Goal: Task Accomplishment & Management: Manage account settings

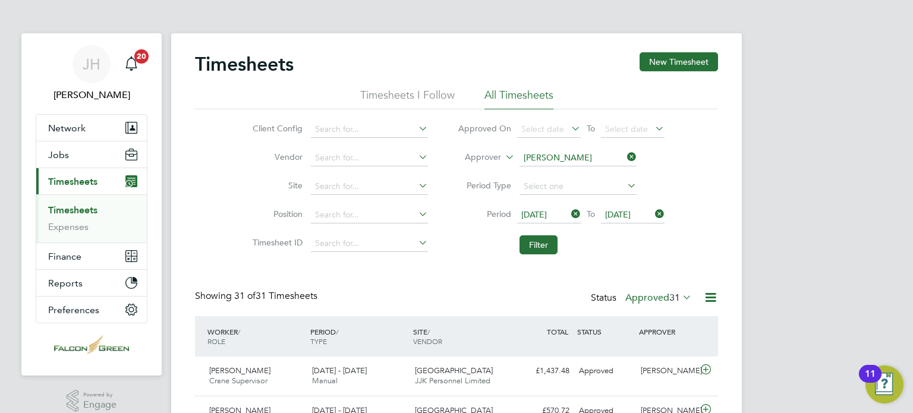
click at [203, 163] on div "Client Config Vendor Site Position Timesheet ID Approved On Select date To Sele…" at bounding box center [456, 184] width 523 height 151
click at [569, 212] on icon at bounding box center [569, 214] width 0 height 17
click at [649, 216] on span "[DATE]" at bounding box center [633, 215] width 64 height 16
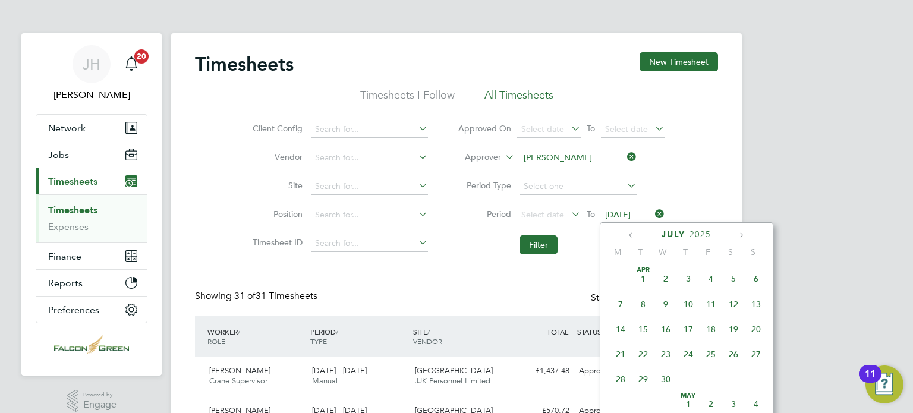
scroll to position [440, 0]
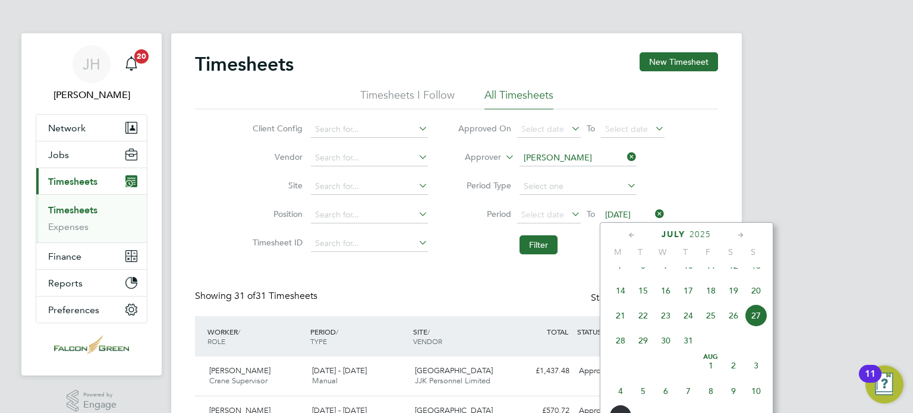
click at [652, 215] on icon at bounding box center [652, 214] width 0 height 17
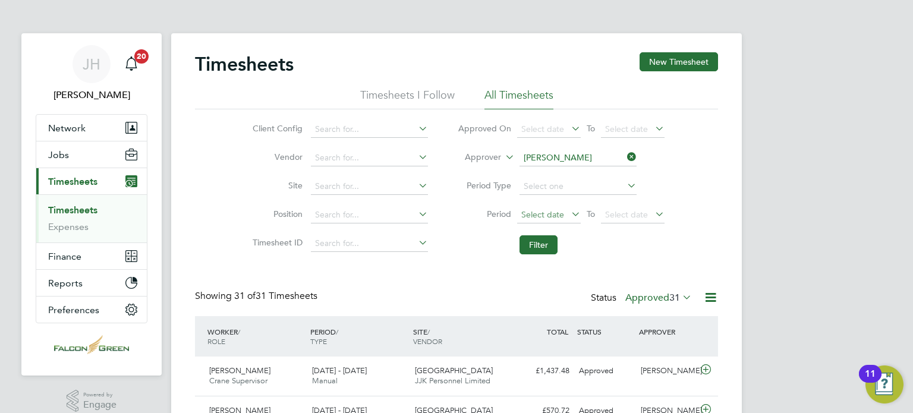
click at [532, 215] on span "Select date" at bounding box center [542, 214] width 43 height 11
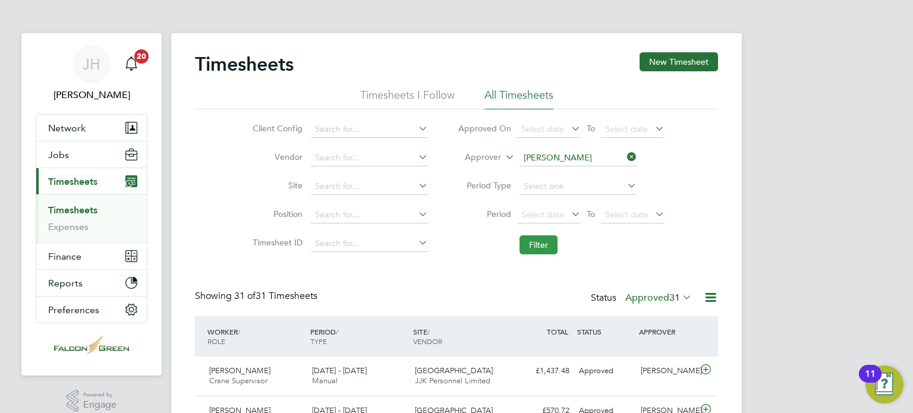
click at [542, 244] on button "Filter" at bounding box center [538, 244] width 38 height 19
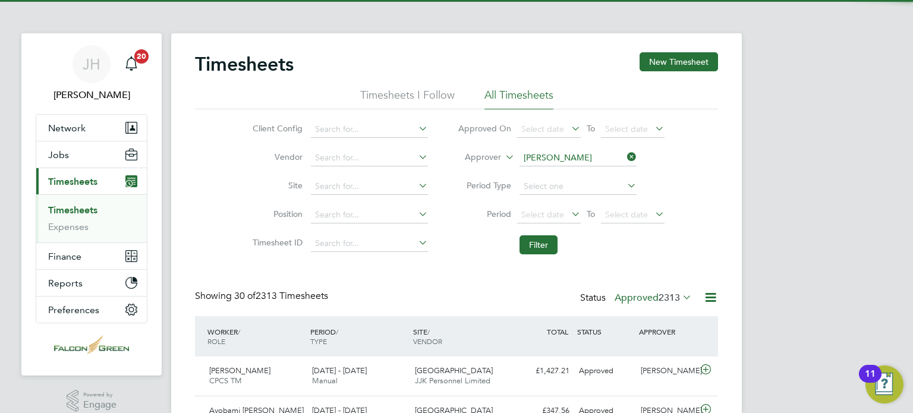
scroll to position [30, 103]
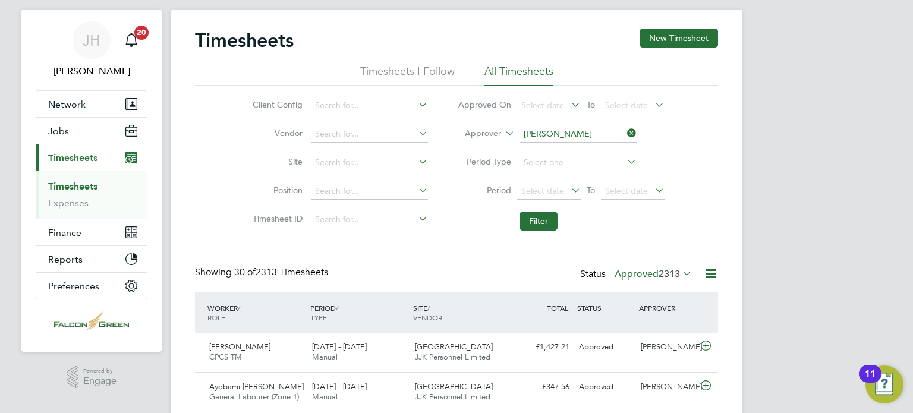
click at [630, 277] on label "Approved 2313" at bounding box center [652, 274] width 77 height 12
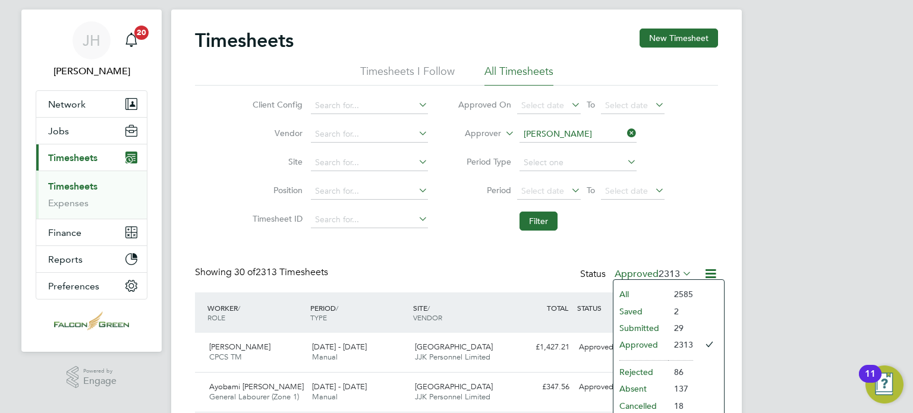
click at [627, 329] on li "Submitted" at bounding box center [640, 328] width 55 height 17
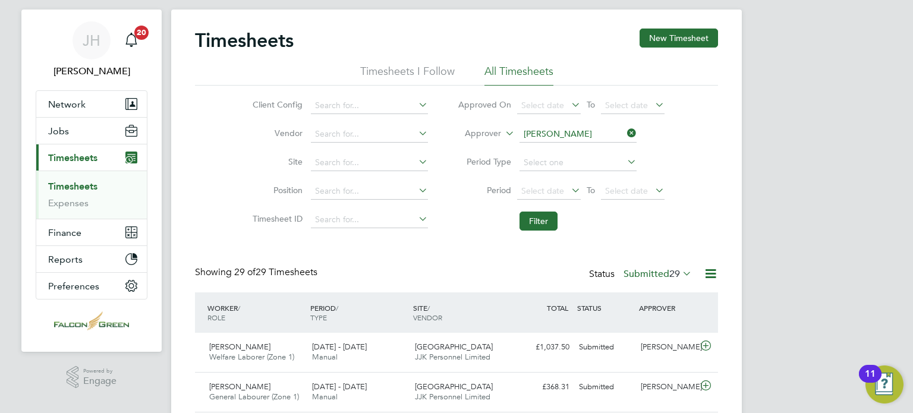
click at [539, 232] on li "Filter" at bounding box center [561, 221] width 236 height 31
click at [537, 199] on span "Select date" at bounding box center [549, 192] width 64 height 16
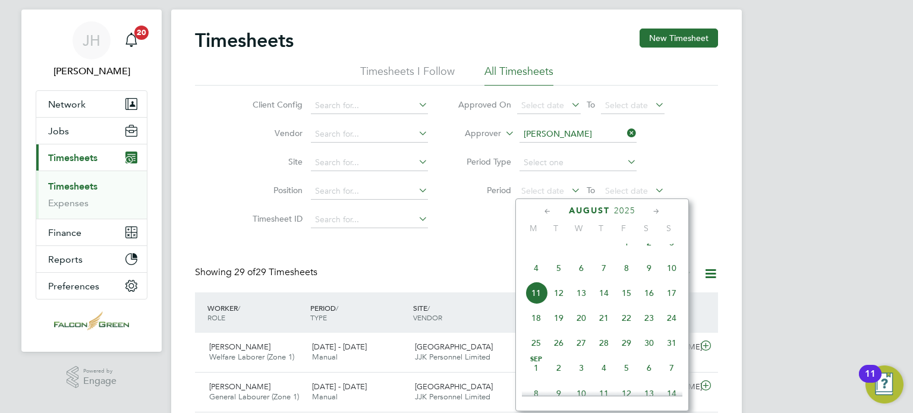
click at [532, 279] on span "4" at bounding box center [536, 268] width 23 height 23
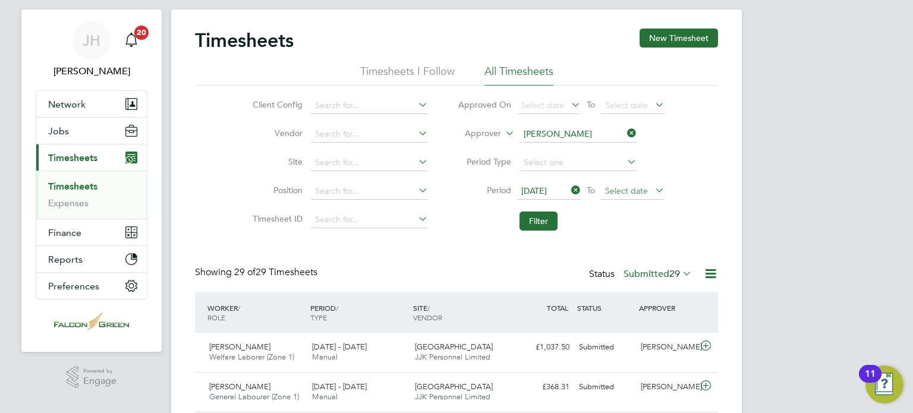
click at [620, 186] on span "Select date" at bounding box center [626, 190] width 43 height 11
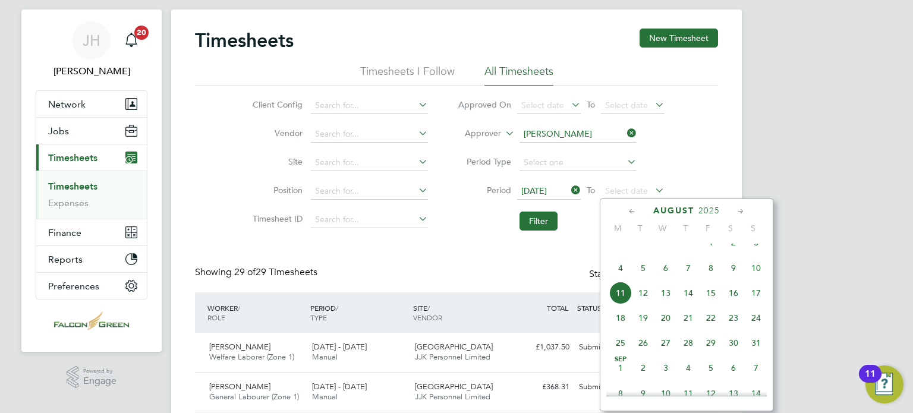
click at [759, 276] on span "10" at bounding box center [755, 268] width 23 height 23
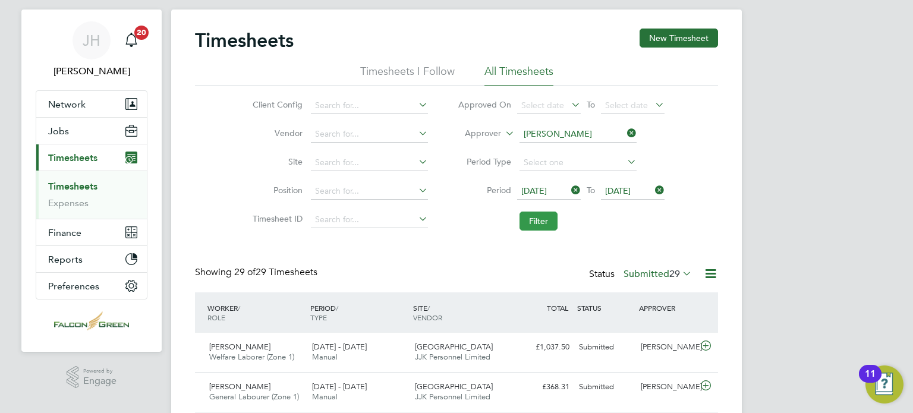
click at [548, 220] on button "Filter" at bounding box center [538, 221] width 38 height 19
click at [680, 46] on button "New Timesheet" at bounding box center [678, 38] width 78 height 19
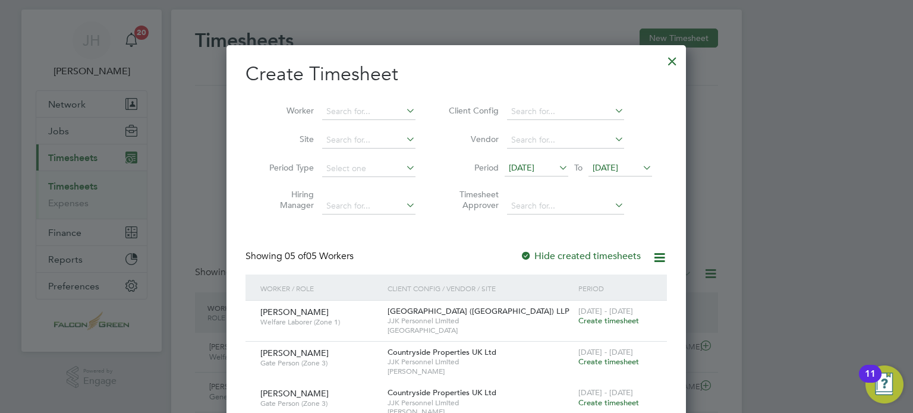
click at [673, 178] on div "Create Timesheet Worker Site Period Type Hiring Manager Client Config Vendor Pe…" at bounding box center [455, 328] width 459 height 566
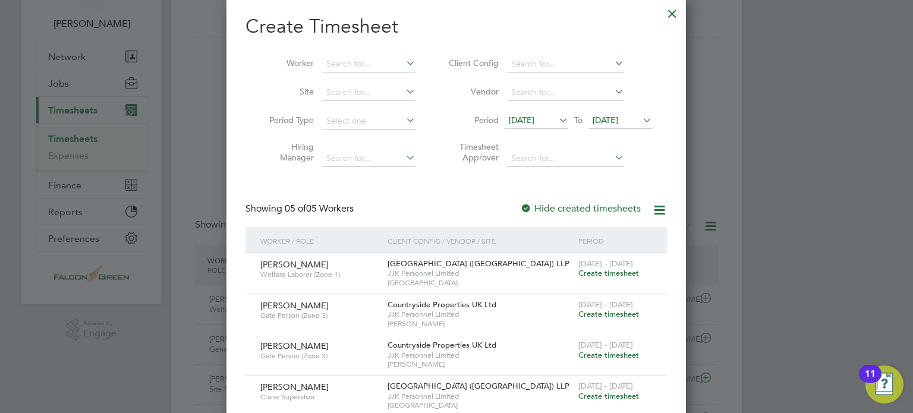
click at [616, 273] on span "Create timesheet" at bounding box center [608, 273] width 61 height 10
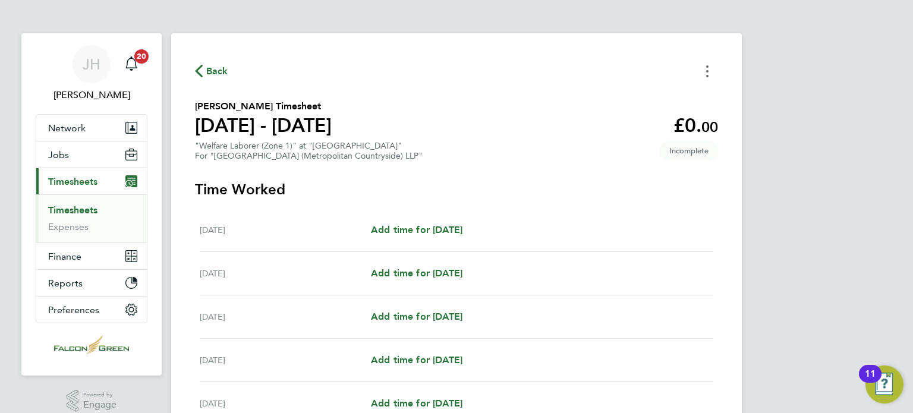
click at [715, 62] on button "Timesheets Menu" at bounding box center [706, 71] width 21 height 18
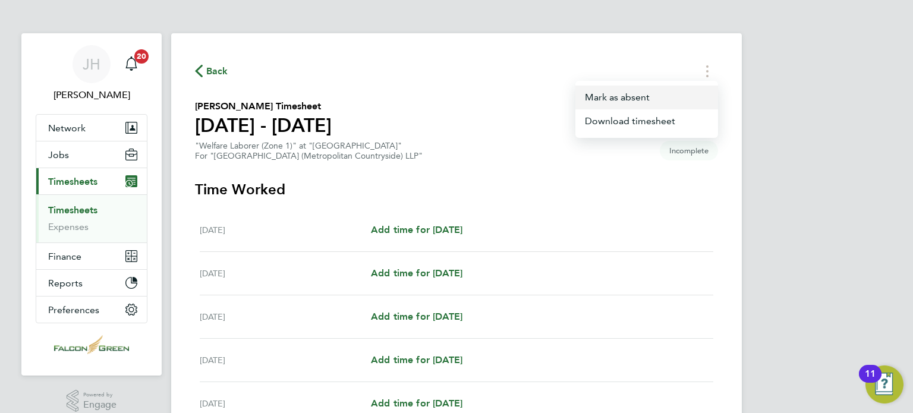
click at [604, 101] on button "Mark as absent" at bounding box center [646, 98] width 143 height 24
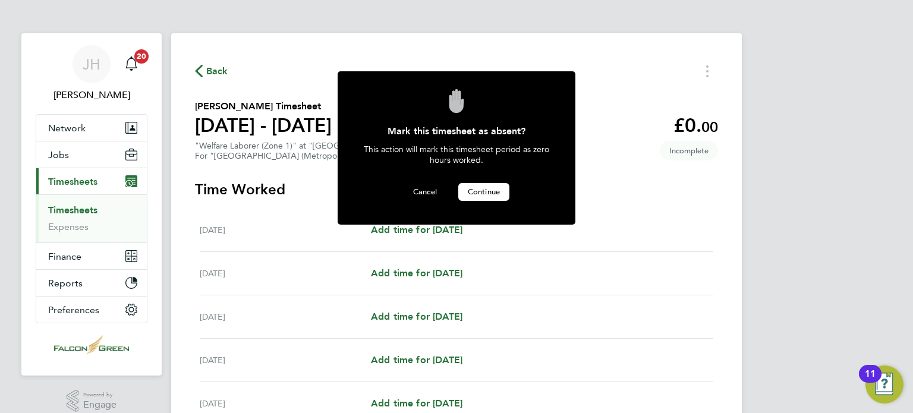
click at [470, 190] on span "Continue" at bounding box center [484, 192] width 32 height 10
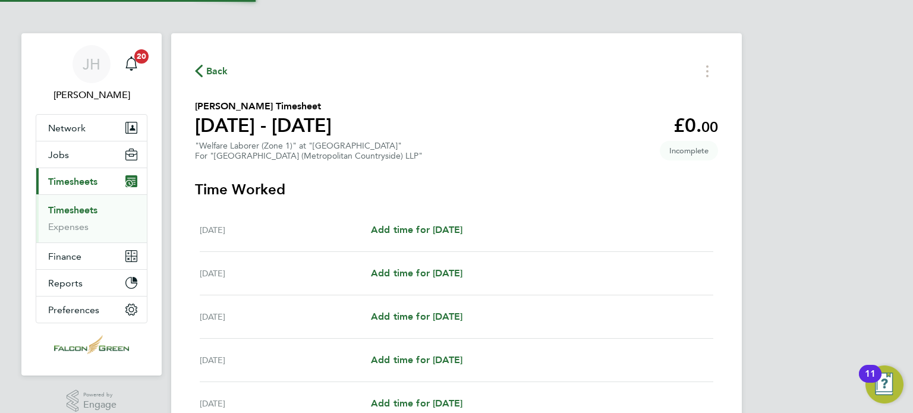
click at [207, 74] on span "Back" at bounding box center [217, 71] width 22 height 14
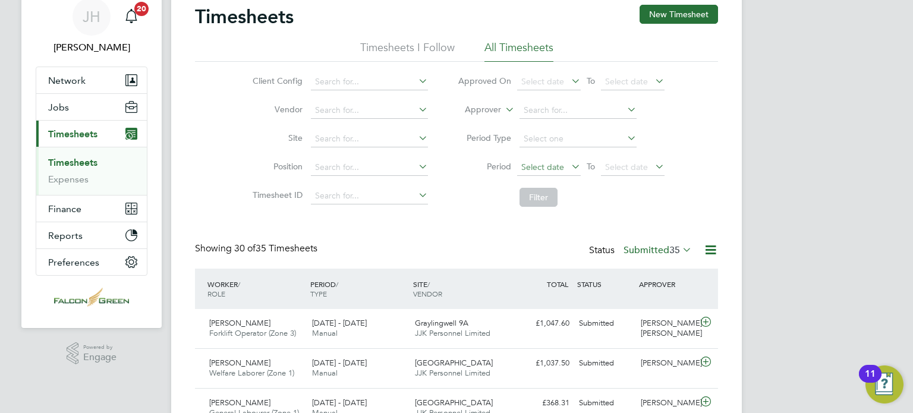
click at [535, 167] on span "Select date" at bounding box center [542, 167] width 43 height 11
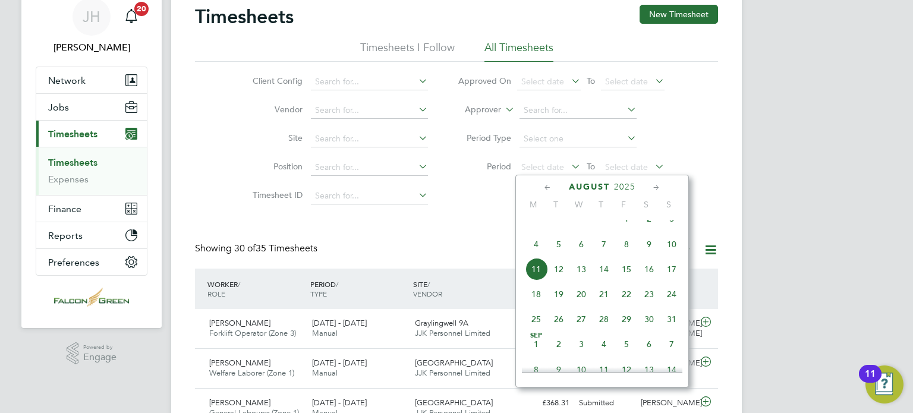
click at [537, 255] on span "4" at bounding box center [536, 244] width 23 height 23
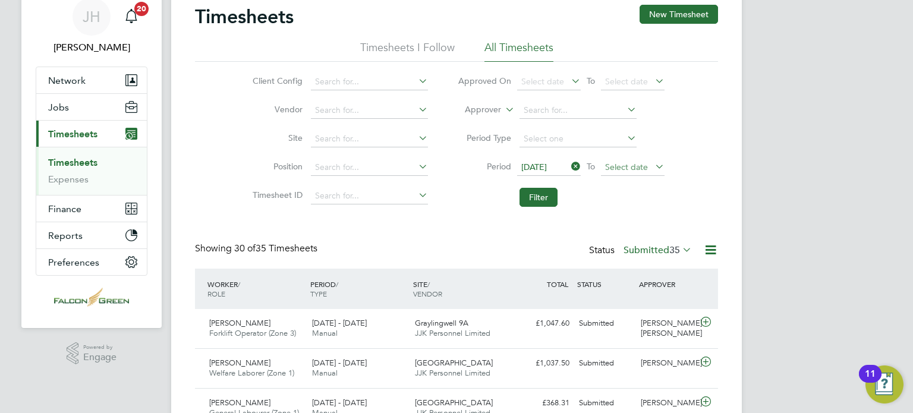
click at [630, 164] on span "Select date" at bounding box center [626, 167] width 43 height 11
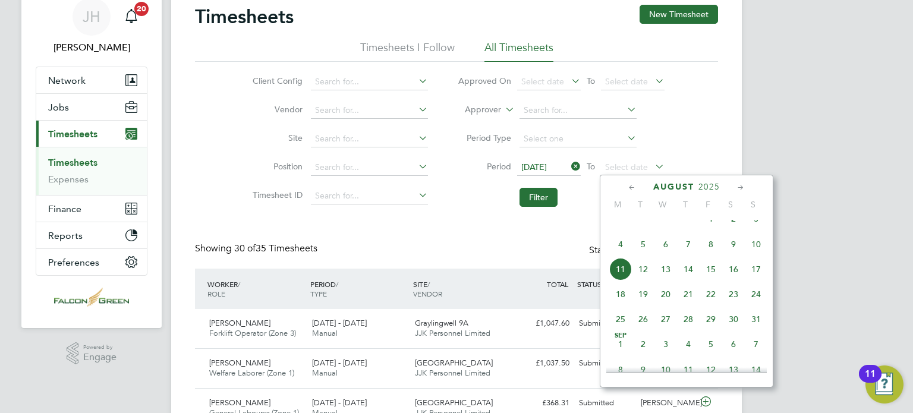
click at [756, 249] on span "10" at bounding box center [755, 244] width 23 height 23
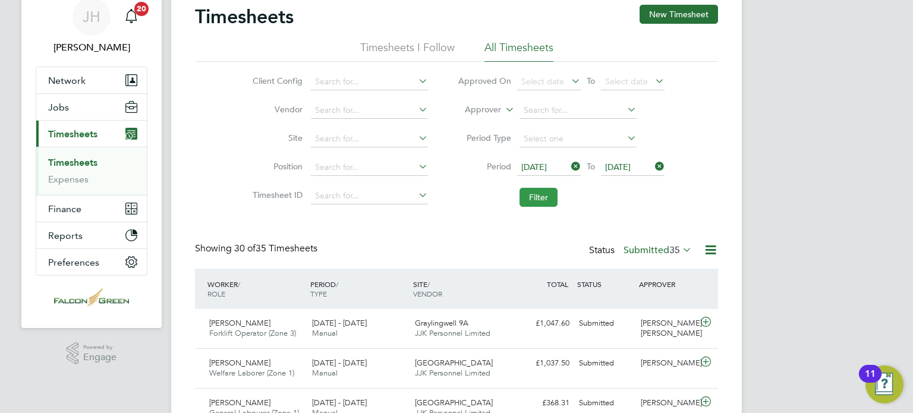
click at [535, 206] on button "Filter" at bounding box center [538, 197] width 38 height 19
click at [552, 102] on li "Approver" at bounding box center [561, 110] width 236 height 29
click at [548, 115] on input at bounding box center [577, 110] width 117 height 17
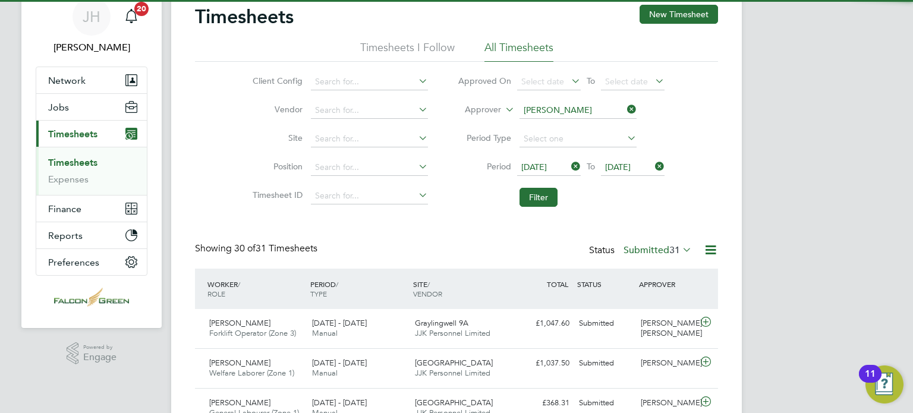
click at [536, 130] on b "[PERSON_NAME]" at bounding box center [557, 126] width 69 height 10
type input "[PERSON_NAME]"
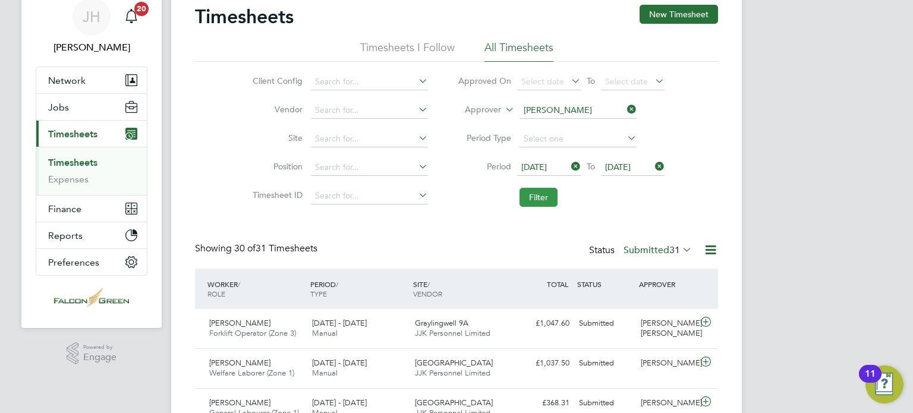
click at [528, 201] on button "Filter" at bounding box center [538, 197] width 38 height 19
click at [468, 206] on li "Filter" at bounding box center [561, 197] width 236 height 31
click at [651, 249] on label "Submitted 28" at bounding box center [657, 250] width 68 height 12
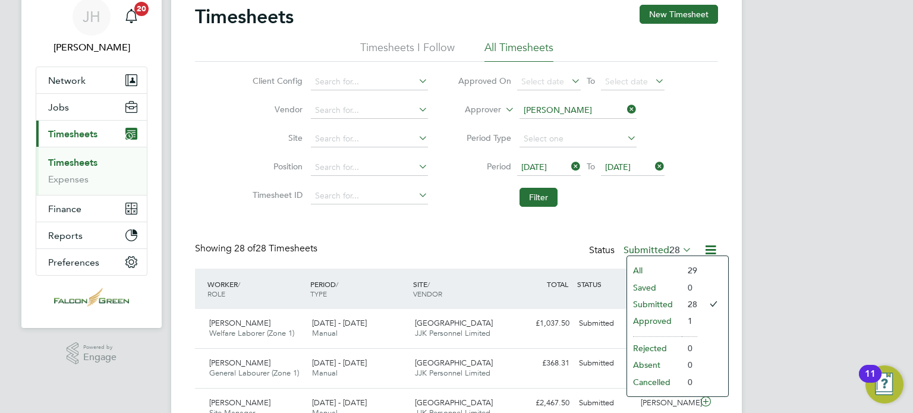
click at [646, 323] on li "Approved" at bounding box center [654, 321] width 55 height 17
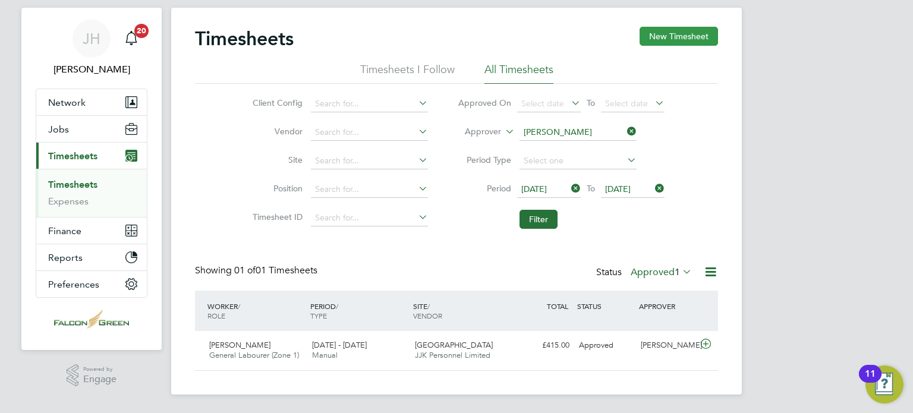
click at [661, 39] on button "New Timesheet" at bounding box center [678, 36] width 78 height 19
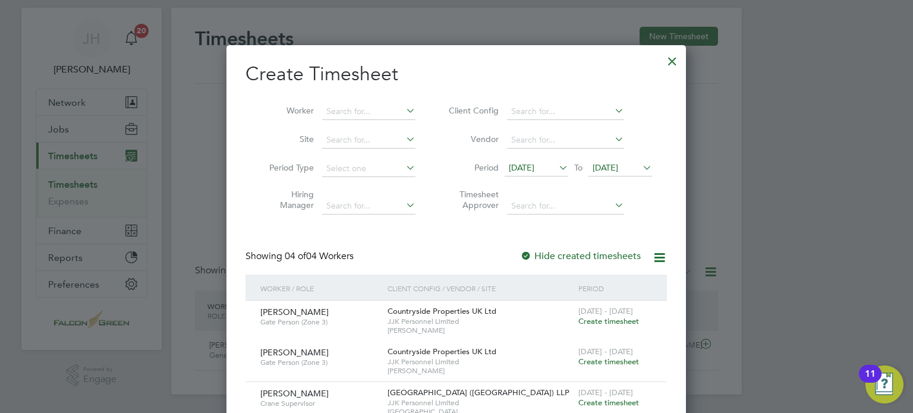
click at [491, 225] on div "Create Timesheet Worker Site Period Type Hiring Manager Client Config Vendor Pe…" at bounding box center [455, 304] width 421 height 484
click at [532, 158] on li "Period [DATE] To [DATE]" at bounding box center [548, 168] width 236 height 29
click at [534, 159] on li "Period [DATE] To [DATE]" at bounding box center [548, 168] width 236 height 29
click at [534, 168] on span "[DATE]" at bounding box center [522, 167] width 26 height 11
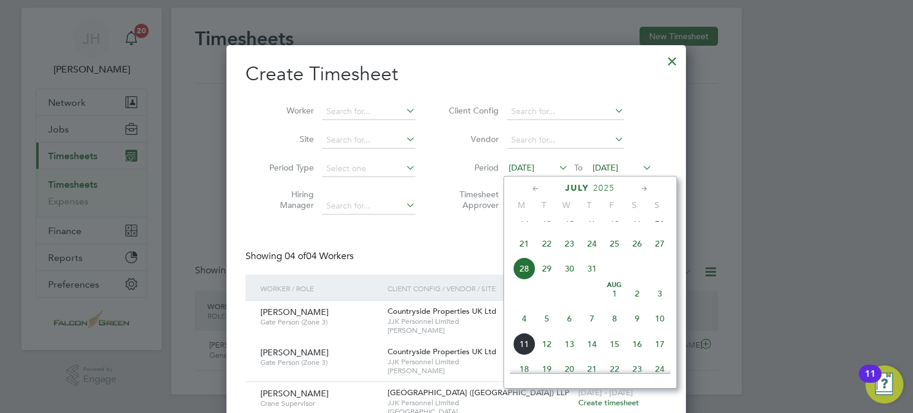
click at [522, 280] on span "28" at bounding box center [524, 268] width 23 height 23
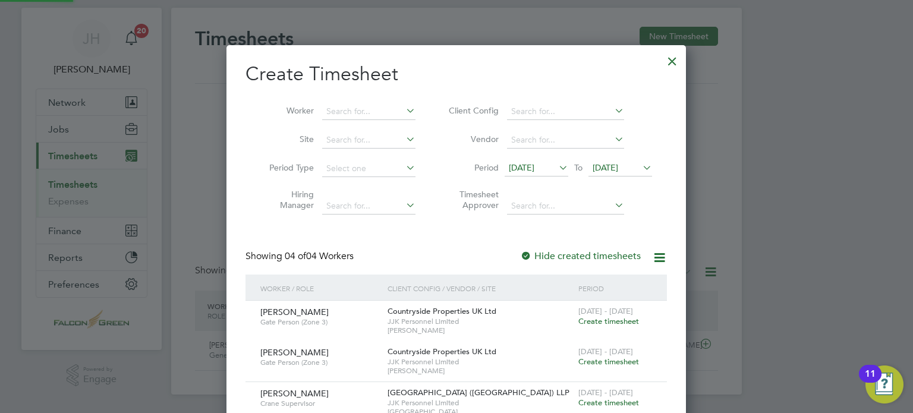
click at [612, 173] on span "[DATE]" at bounding box center [620, 168] width 64 height 16
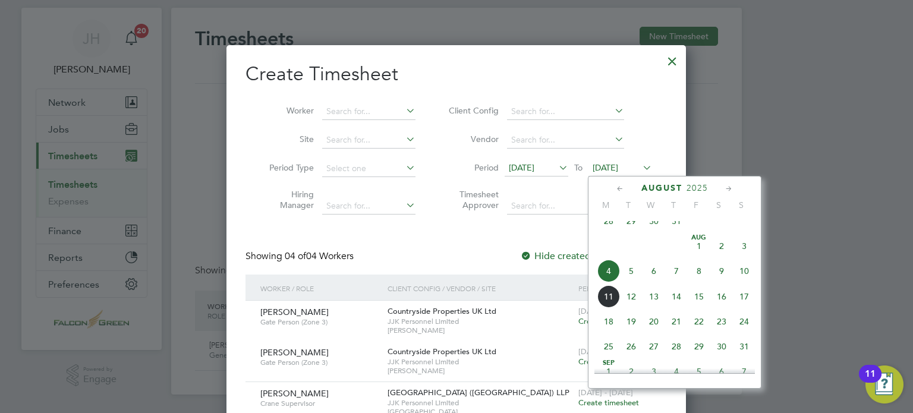
click at [607, 308] on span "11" at bounding box center [608, 296] width 23 height 23
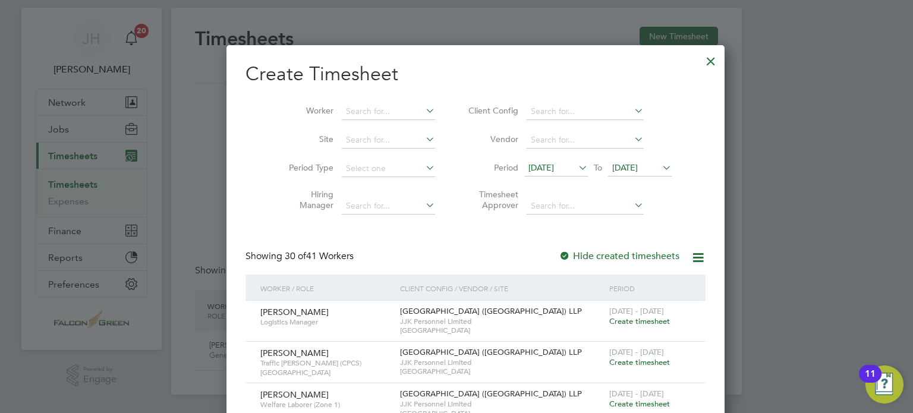
click at [543, 166] on span "[DATE]" at bounding box center [541, 167] width 26 height 11
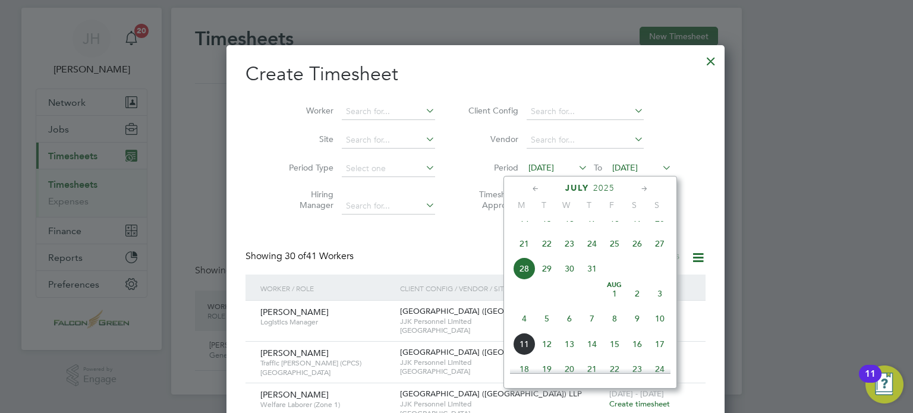
click at [526, 330] on span "4" at bounding box center [524, 318] width 23 height 23
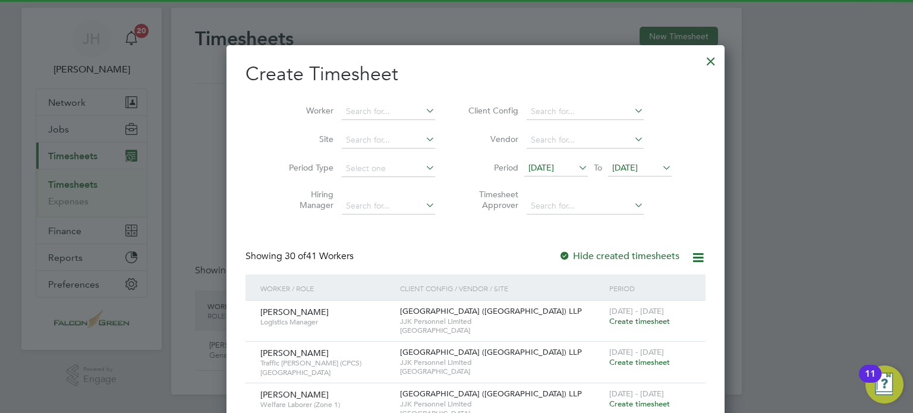
click at [612, 171] on span "[DATE]" at bounding box center [625, 167] width 26 height 11
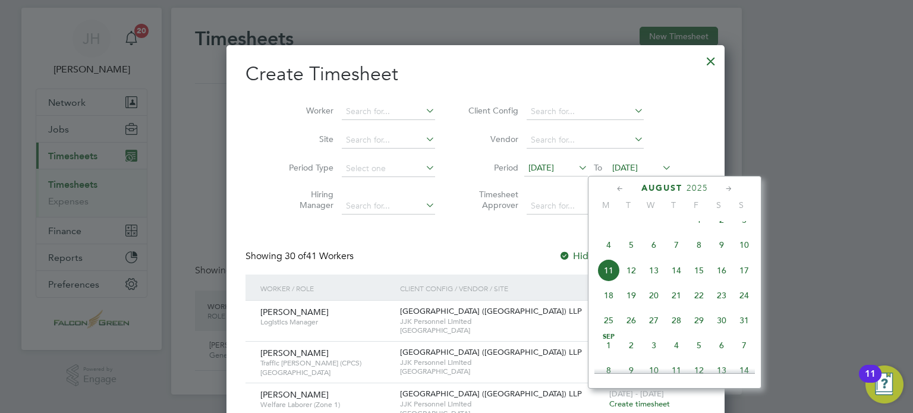
click at [748, 244] on div "[DATE] 2 3 4 5 6 7 8 9 10 11 12 13 14 15 16 17 18 19 20 21 22 23 24 25 26 27 28…" at bounding box center [681, 271] width 175 height 125
click at [746, 248] on span "10" at bounding box center [744, 244] width 23 height 23
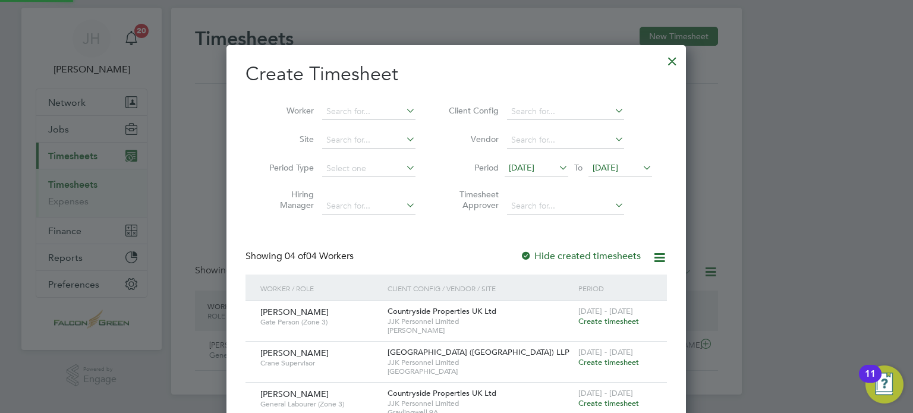
click at [464, 244] on div "Create Timesheet Worker Site Period Type Hiring Manager Client Config Vendor Pe…" at bounding box center [455, 263] width 421 height 403
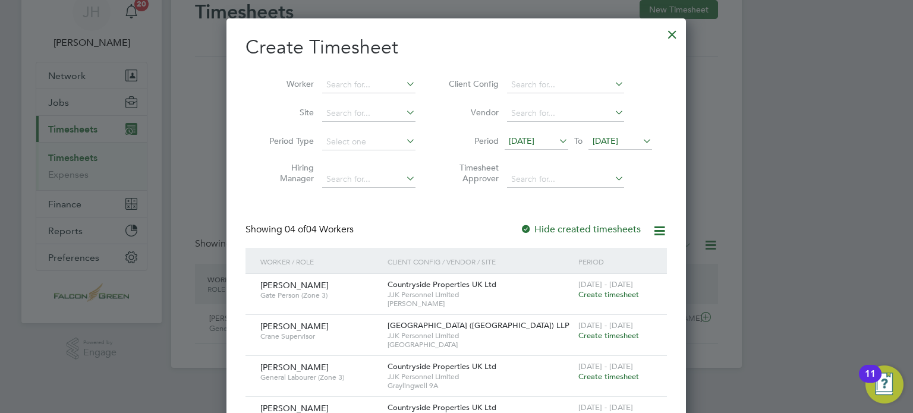
click at [671, 36] on div at bounding box center [671, 31] width 21 height 21
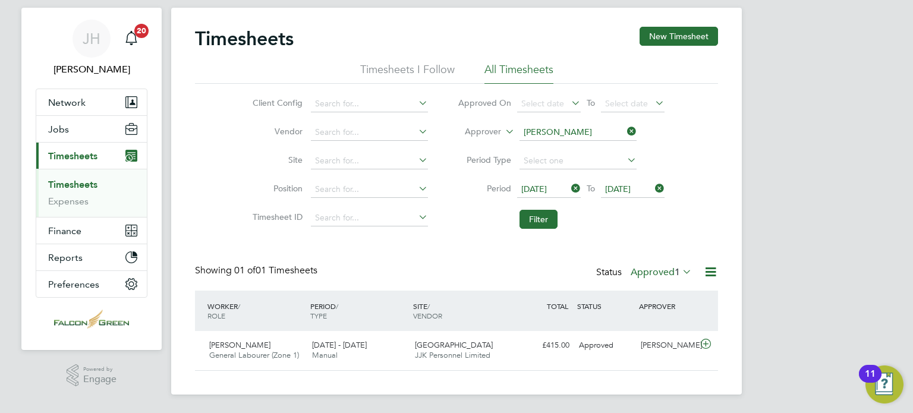
click at [639, 275] on label "Approved 1" at bounding box center [660, 272] width 61 height 12
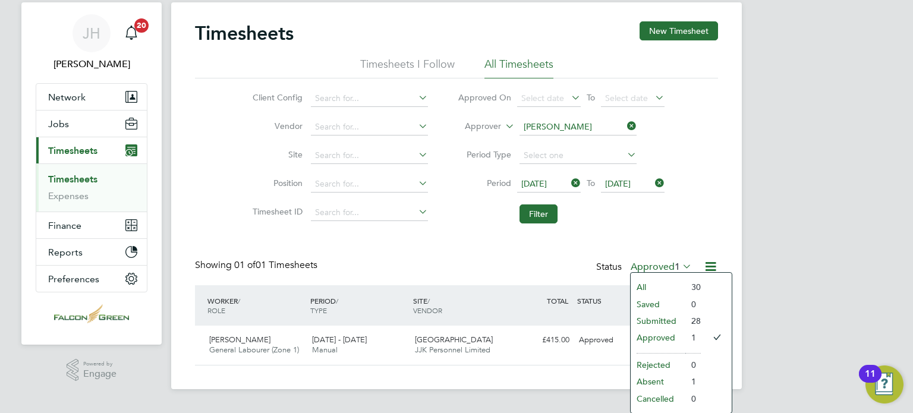
click at [645, 326] on li "Submitted" at bounding box center [657, 321] width 55 height 17
click at [645, 326] on div "Timesheets New Timesheet Timesheets I Follow All Timesheets Client Config Vendo…" at bounding box center [456, 193] width 523 height 344
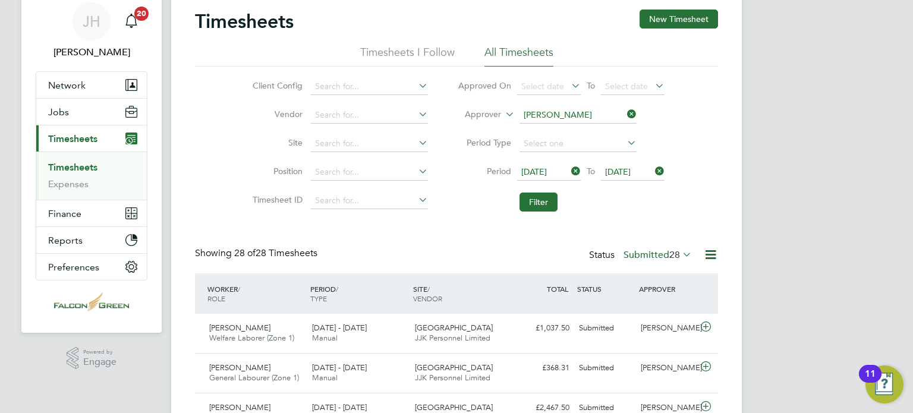
click at [423, 257] on div "Showing 28 of 28 Timesheets Status Submitted 28" at bounding box center [456, 260] width 523 height 26
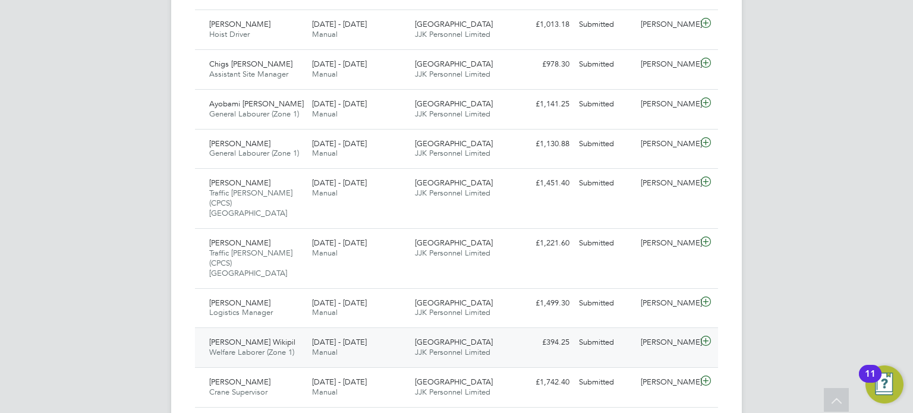
click at [456, 337] on span "[GEOGRAPHIC_DATA]" at bounding box center [454, 342] width 78 height 10
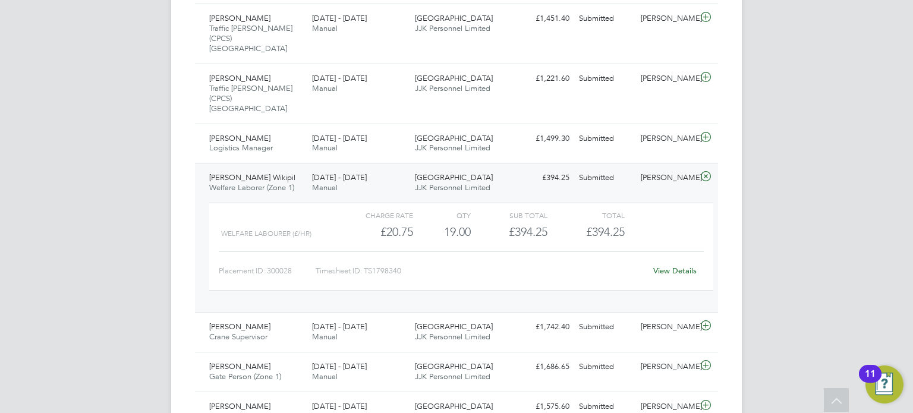
click at [618, 168] on div "Submitted" at bounding box center [605, 178] width 62 height 20
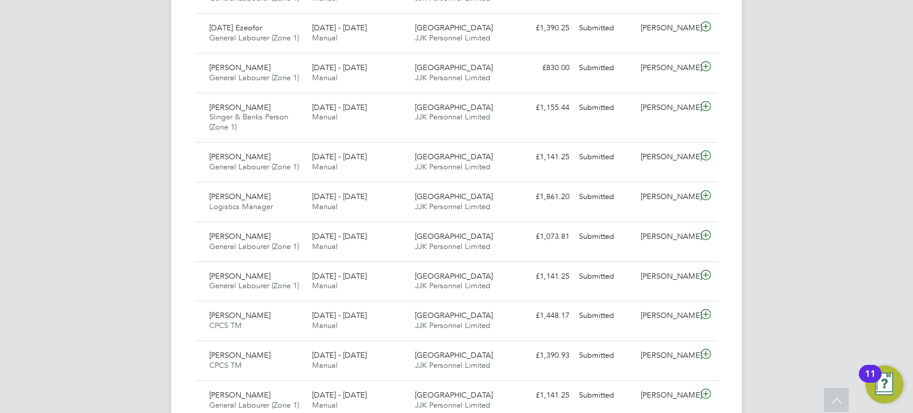
scroll to position [550, 0]
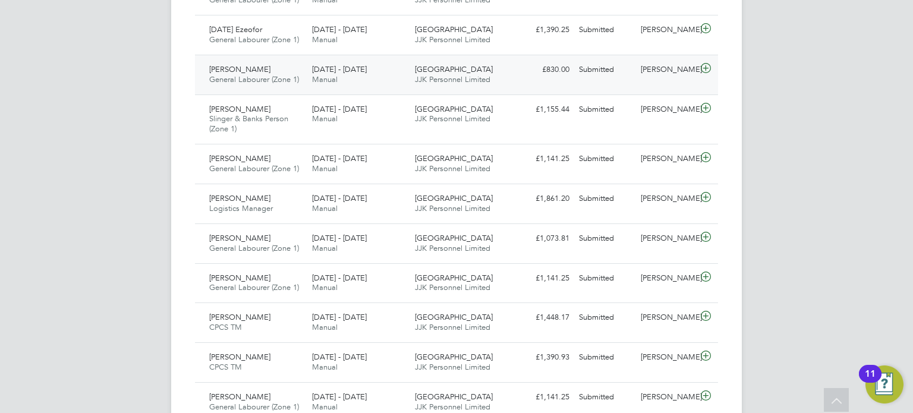
click at [511, 81] on div "[GEOGRAPHIC_DATA] C02 JJK Personnel Limited" at bounding box center [461, 75] width 103 height 30
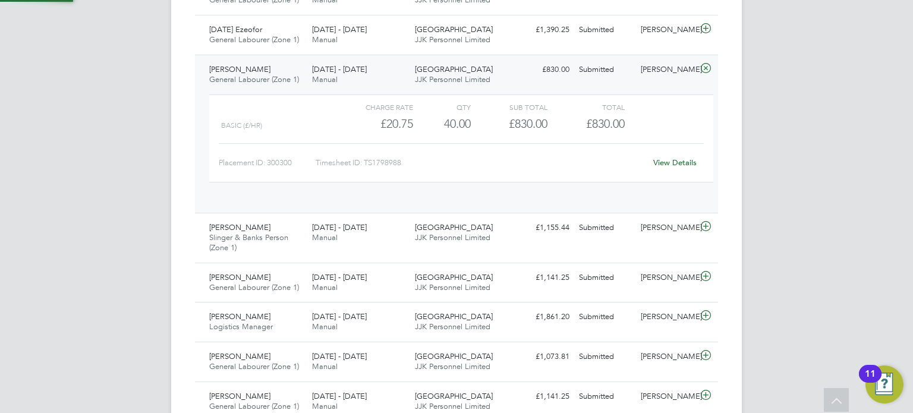
scroll to position [20, 115]
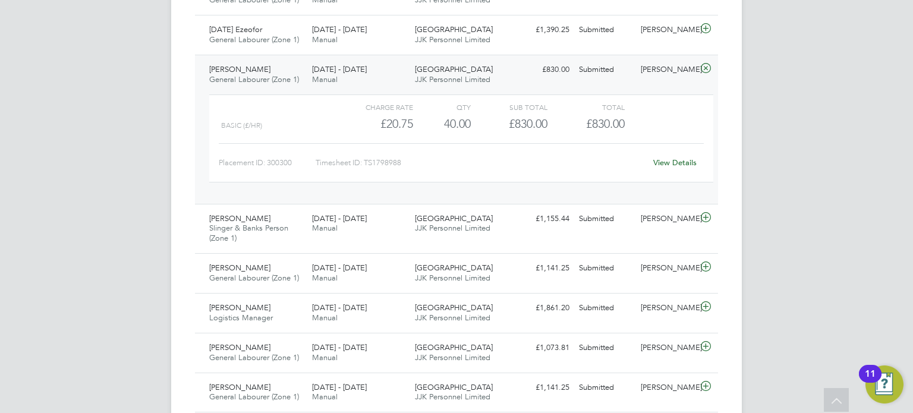
click at [675, 153] on div "View Details" at bounding box center [674, 162] width 58 height 19
click at [674, 162] on link "View Details" at bounding box center [674, 162] width 43 height 10
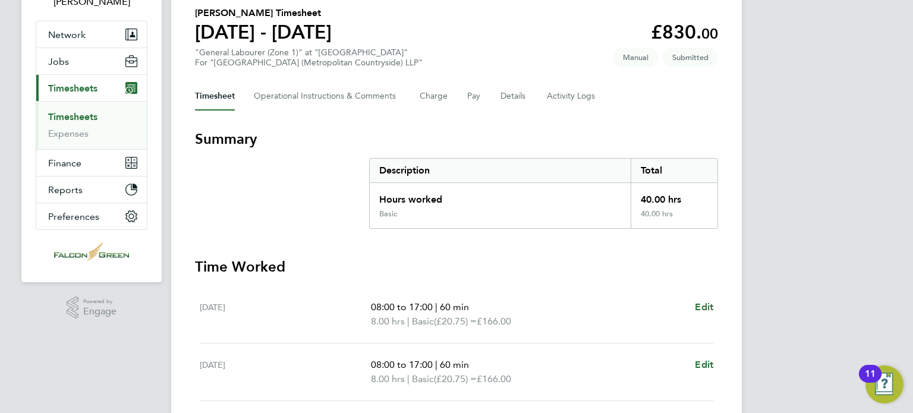
scroll to position [95, 0]
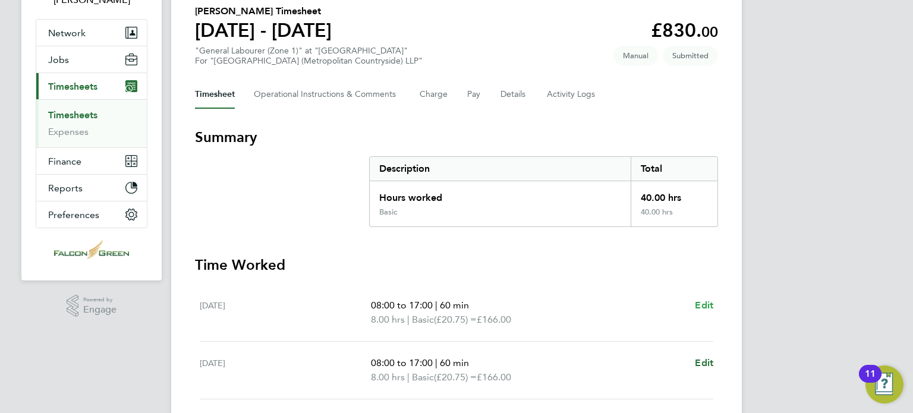
click at [702, 307] on span "Edit" at bounding box center [704, 304] width 18 height 11
select select "60"
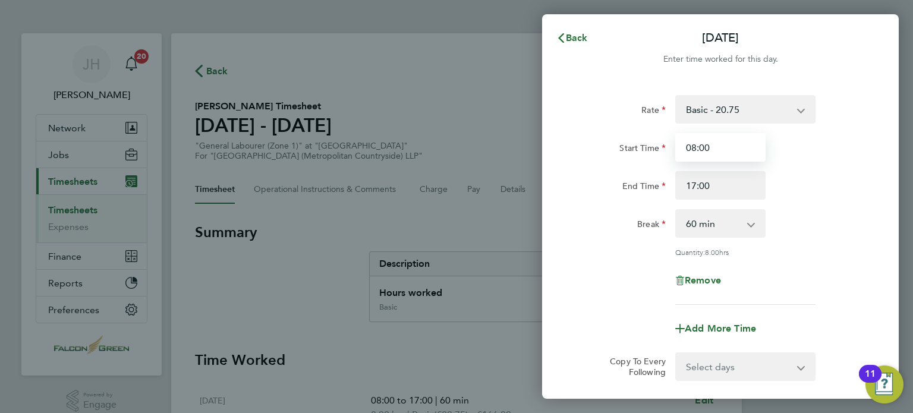
click at [708, 159] on input "08:00" at bounding box center [720, 147] width 90 height 29
drag, startPoint x: 714, startPoint y: 157, endPoint x: 628, endPoint y: 157, distance: 86.2
click at [628, 157] on div "Start Time 08:00" at bounding box center [719, 147] width 299 height 29
type input "07:30"
click at [698, 225] on select "0 min 15 min 30 min 45 min 60 min 75 min 90 min" at bounding box center [713, 223] width 74 height 26
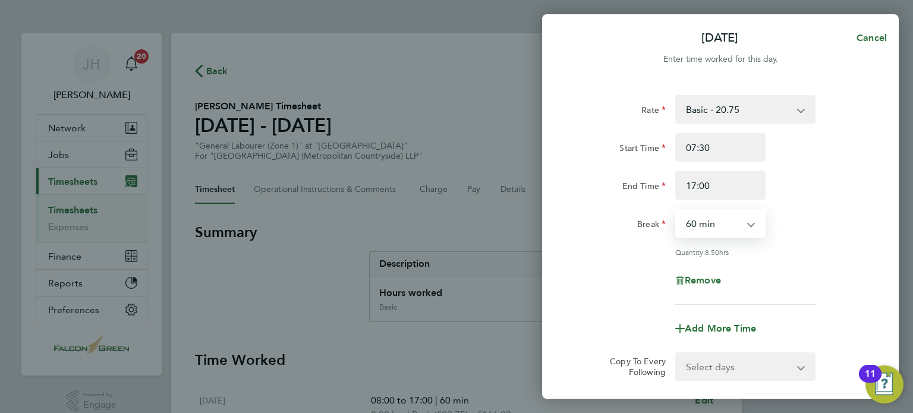
select select "30"
click at [676, 210] on select "0 min 15 min 30 min 45 min 60 min 75 min 90 min" at bounding box center [713, 223] width 74 height 26
click at [604, 222] on div "Break" at bounding box center [620, 221] width 90 height 24
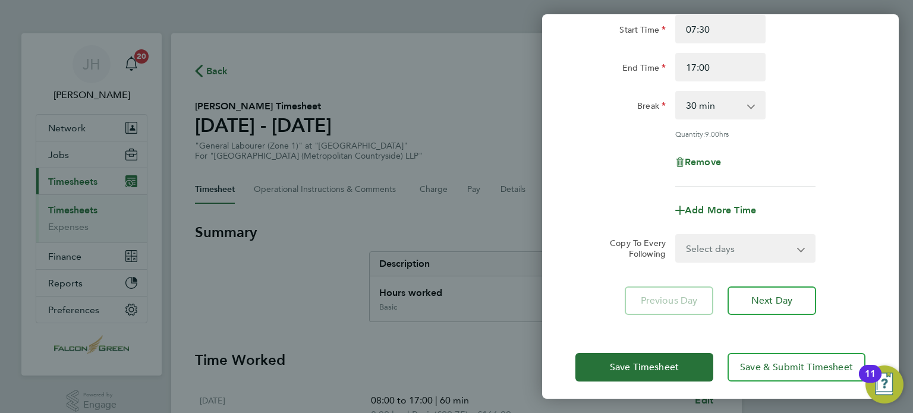
scroll to position [123, 0]
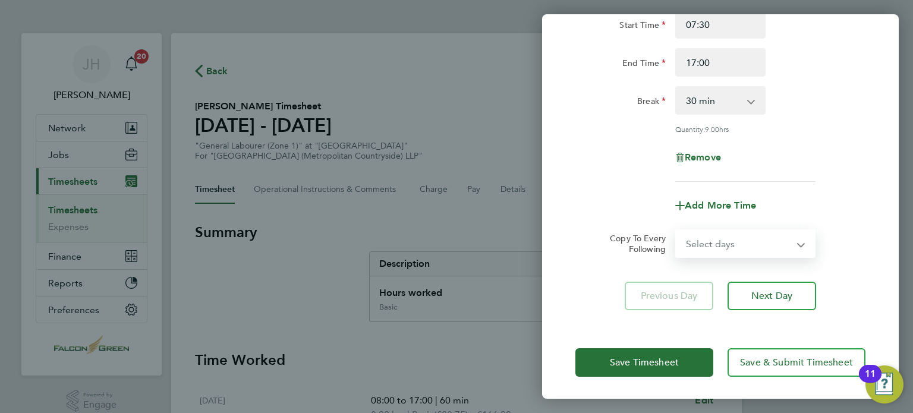
click at [706, 253] on select "Select days Day Weekday (Mon-Fri) Weekend (Sat-Sun) Tuesday Wednesday Thursday …" at bounding box center [738, 244] width 125 height 26
select select "WEEKDAY"
click at [676, 231] on select "Select days Day Weekday (Mon-Fri) Weekend (Sat-Sun) Tuesday Wednesday Thursday …" at bounding box center [738, 244] width 125 height 26
select select "2025-08-10"
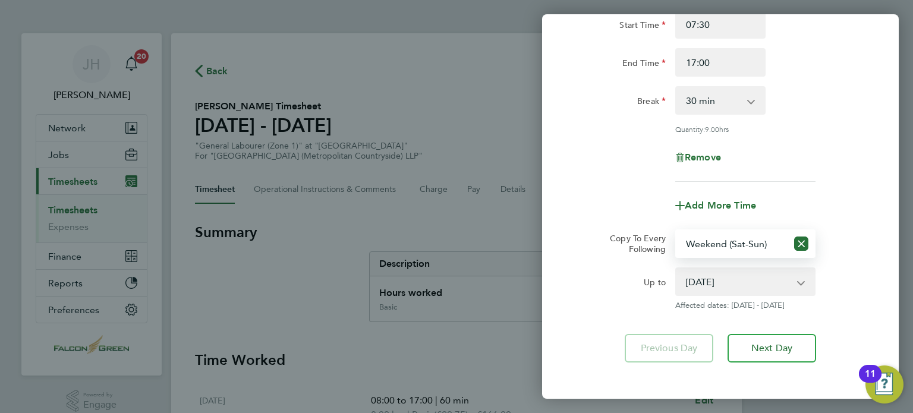
click at [569, 223] on div "Rate Basic - 20.75 Start Time 07:30 End Time 17:00 Break 0 min 15 min 30 min 45…" at bounding box center [720, 167] width 356 height 419
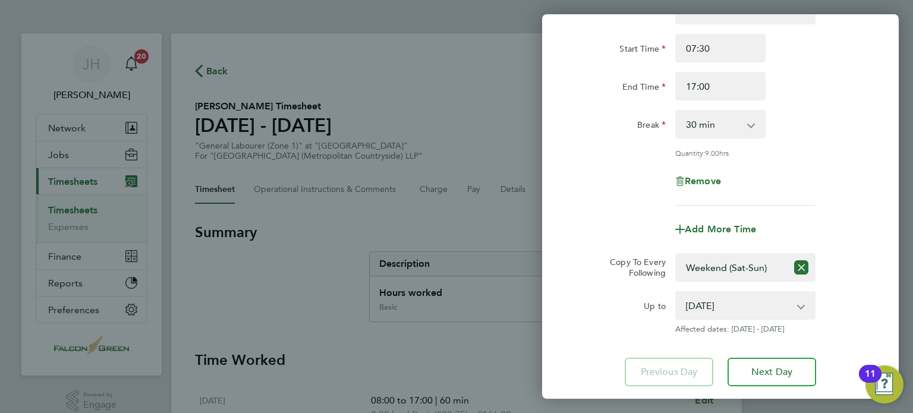
click at [569, 223] on div "Rate Basic - 20.75 Start Time 07:30 End Time 17:00 Break 0 min 15 min 30 min 45…" at bounding box center [720, 191] width 356 height 419
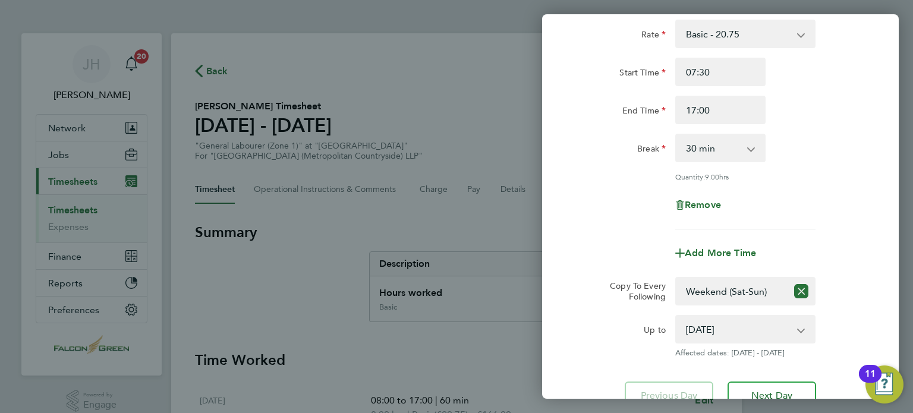
click at [689, 298] on select "Select days Day Weekday (Mon-Fri) Weekend (Sat-Sun) Tuesday Wednesday Thursday …" at bounding box center [731, 291] width 111 height 26
select select "WEEKDAY"
click at [676, 278] on select "Select days Day Weekday (Mon-Fri) Weekend (Sat-Sun) Tuesday Wednesday Thursday …" at bounding box center [731, 291] width 111 height 26
click at [601, 179] on div "Quantity: 9.00 hrs" at bounding box center [719, 177] width 299 height 10
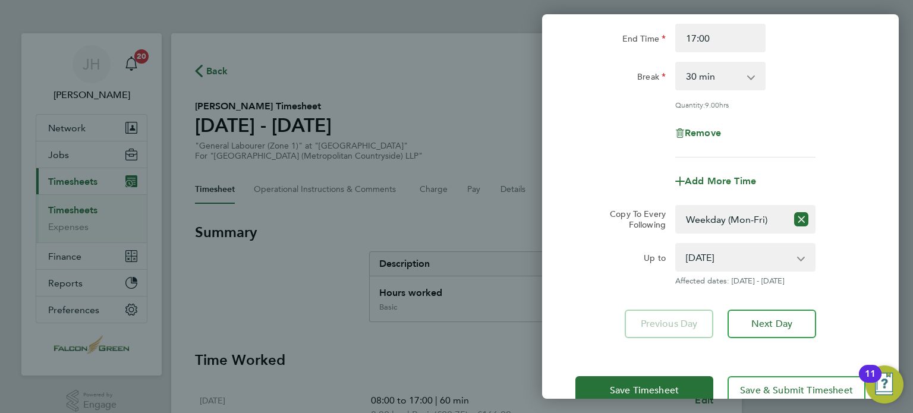
scroll to position [175, 0]
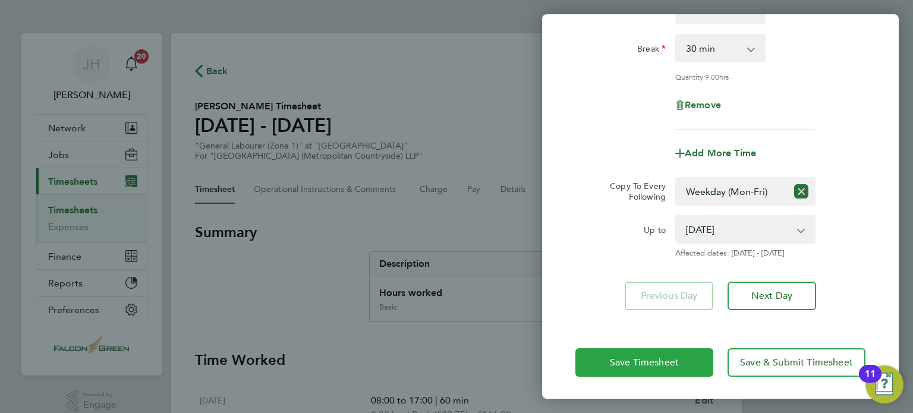
click at [620, 363] on span "Save Timesheet" at bounding box center [644, 362] width 69 height 12
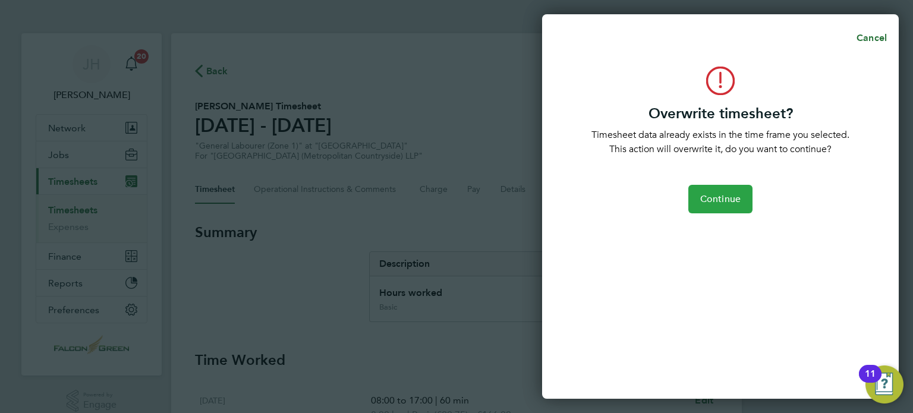
click at [718, 202] on span "Continue" at bounding box center [720, 199] width 40 height 12
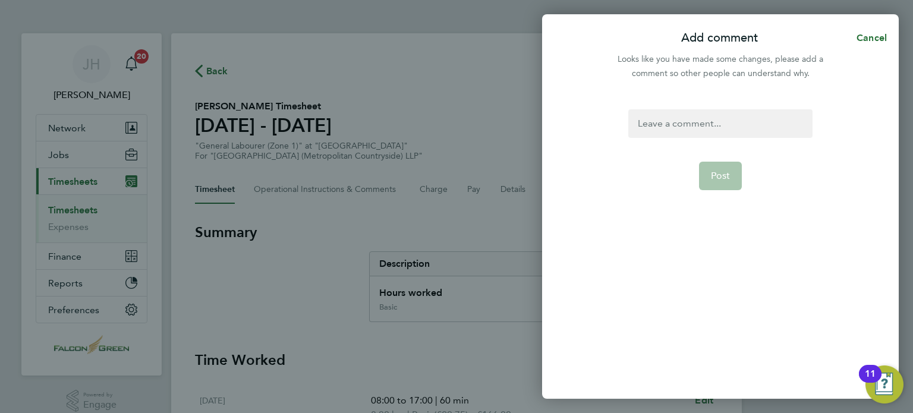
click at [654, 135] on div at bounding box center [720, 123] width 184 height 29
click at [722, 182] on button "Post" at bounding box center [720, 176] width 43 height 29
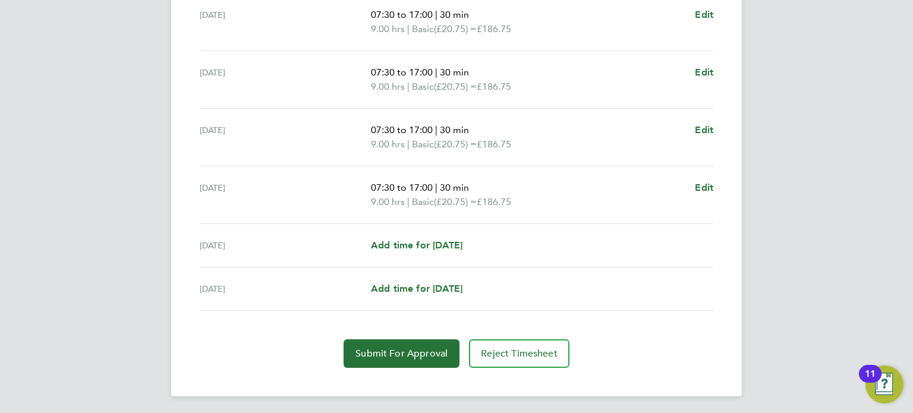
scroll to position [444, 0]
click at [388, 349] on span "Submit For Approval" at bounding box center [401, 353] width 92 height 12
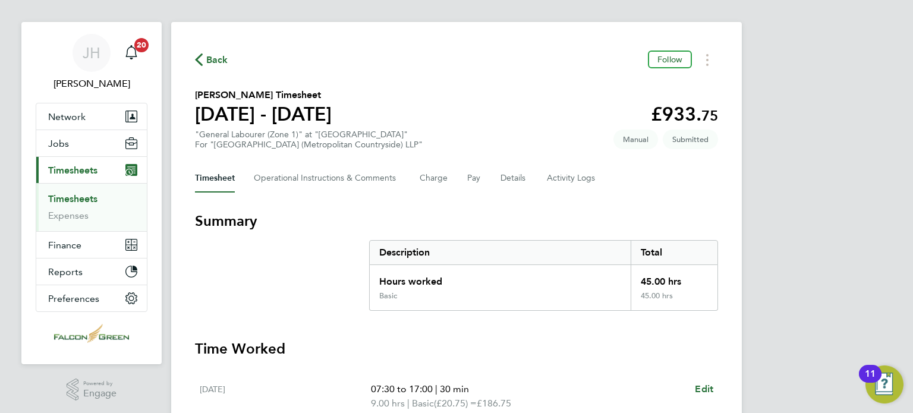
scroll to position [0, 0]
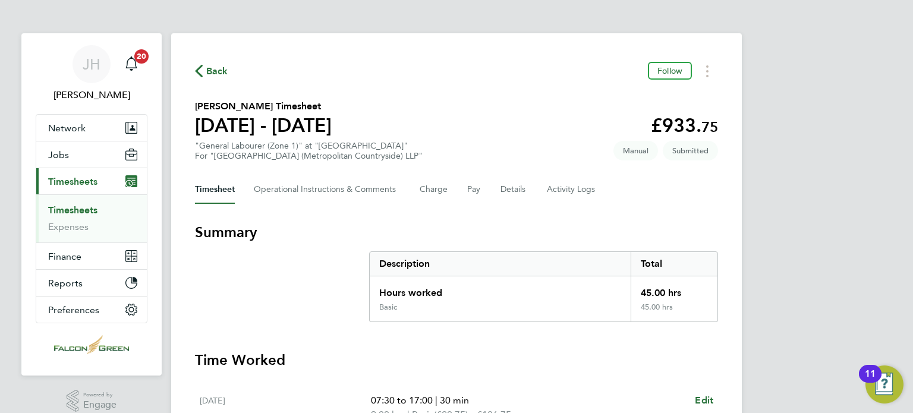
click at [209, 68] on span "Back" at bounding box center [217, 71] width 22 height 14
